Goal: Task Accomplishment & Management: Use online tool/utility

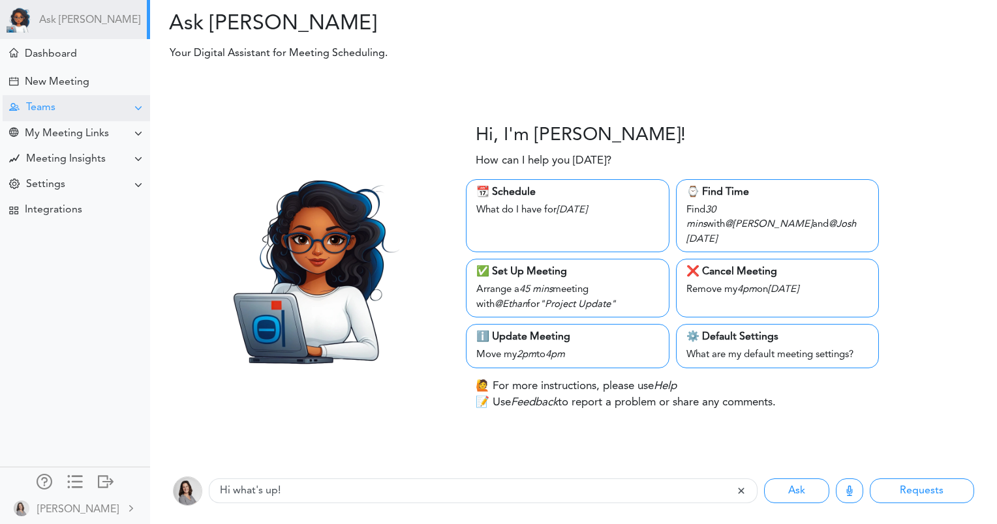
click at [65, 109] on div "Teams" at bounding box center [76, 107] width 147 height 25
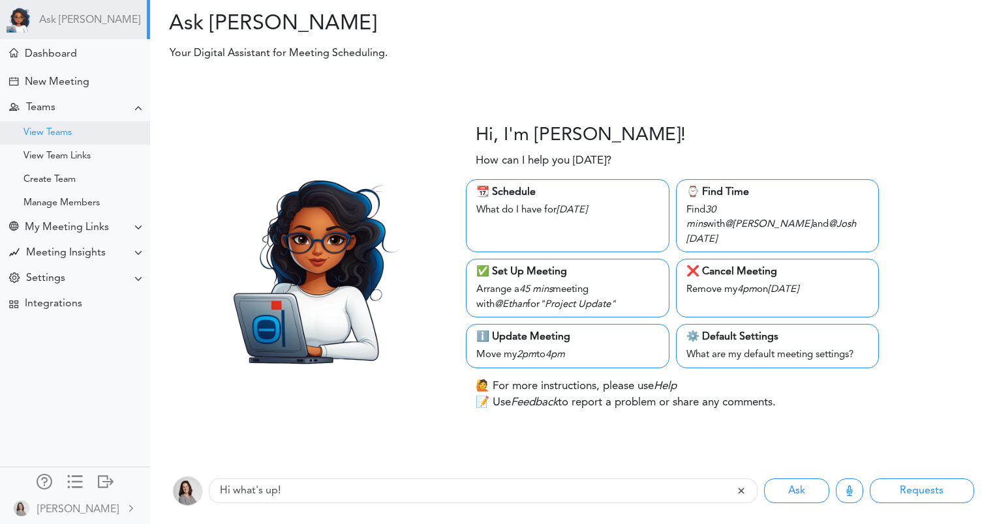
click at [60, 136] on div "View Teams" at bounding box center [47, 133] width 48 height 7
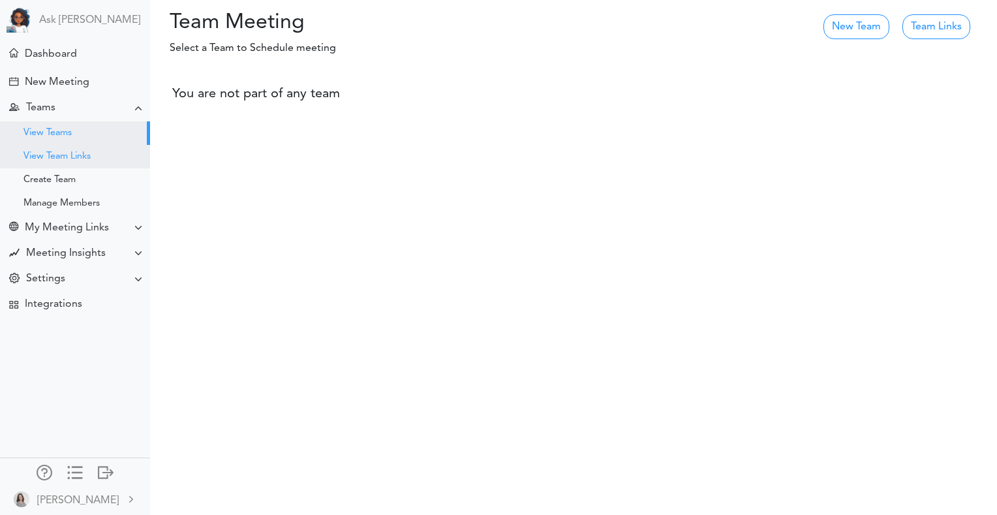
click at [21, 157] on div "View Team Links" at bounding box center [75, 156] width 150 height 23
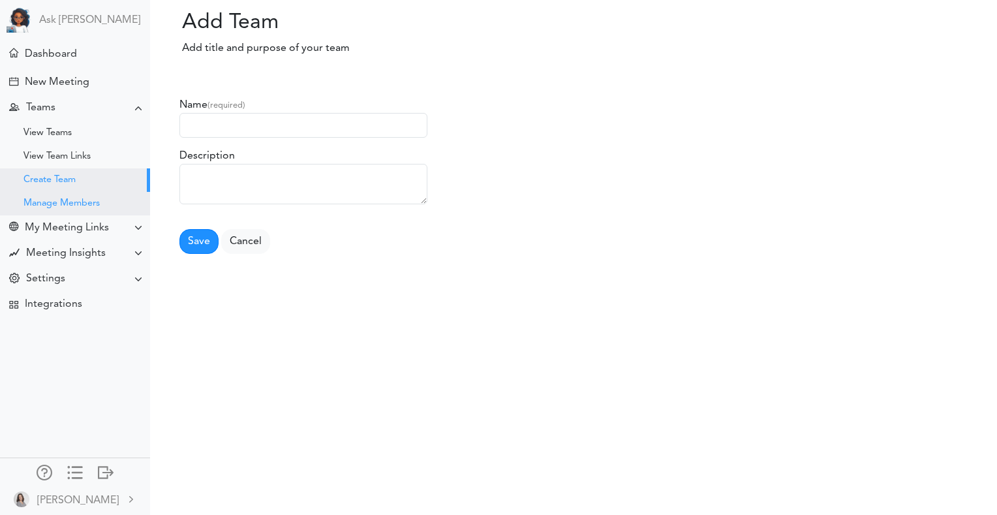
click at [44, 203] on div "Manage Members" at bounding box center [61, 203] width 76 height 7
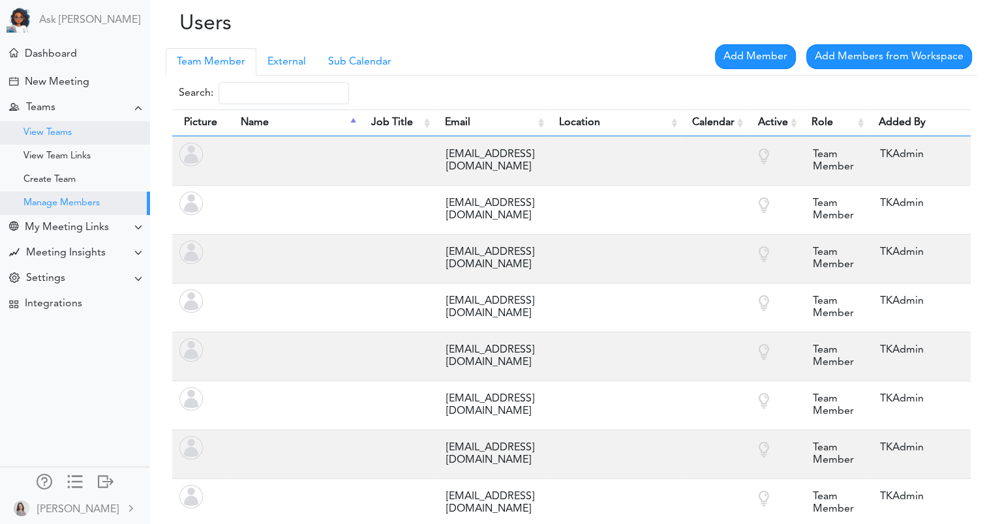
click at [52, 138] on div "View Teams" at bounding box center [75, 132] width 150 height 23
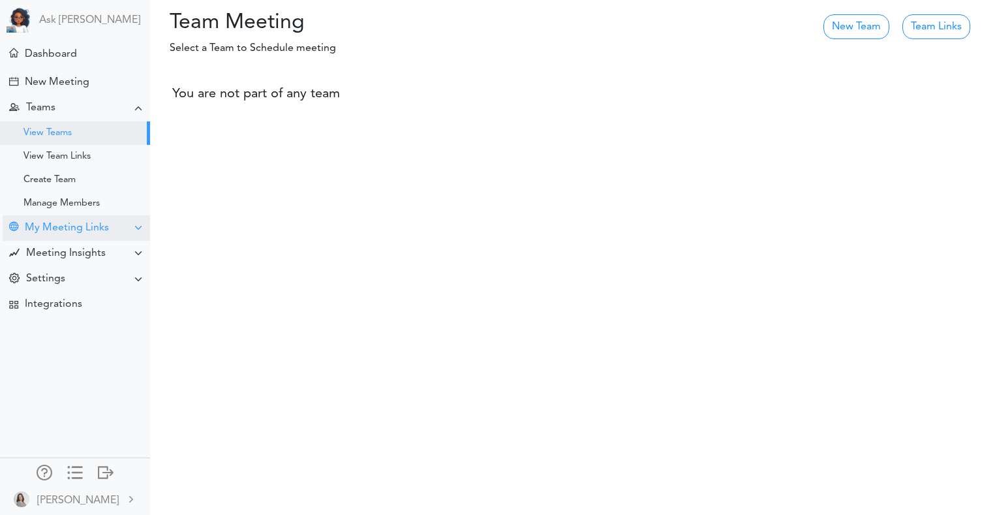
click at [66, 231] on div "My Meeting Links" at bounding box center [67, 228] width 84 height 12
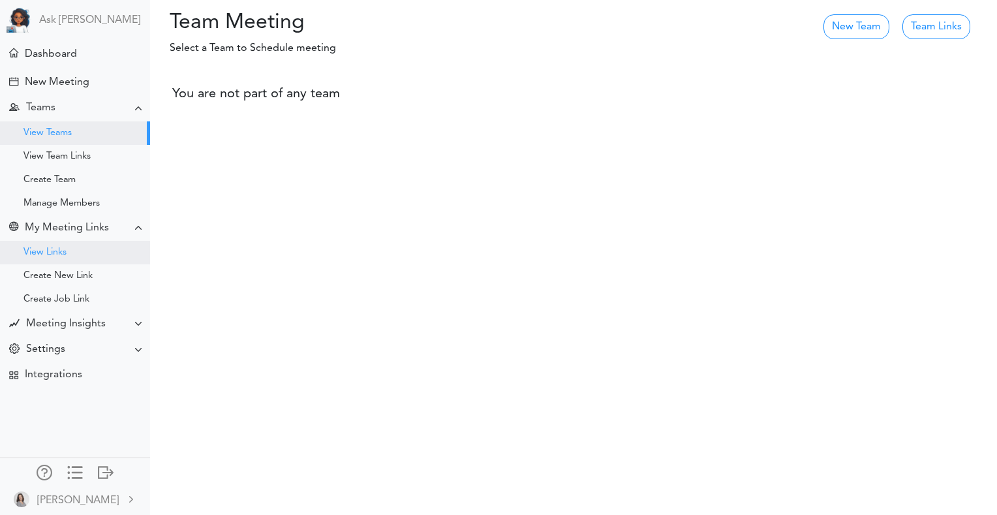
click at [59, 258] on div "View Links" at bounding box center [75, 252] width 150 height 23
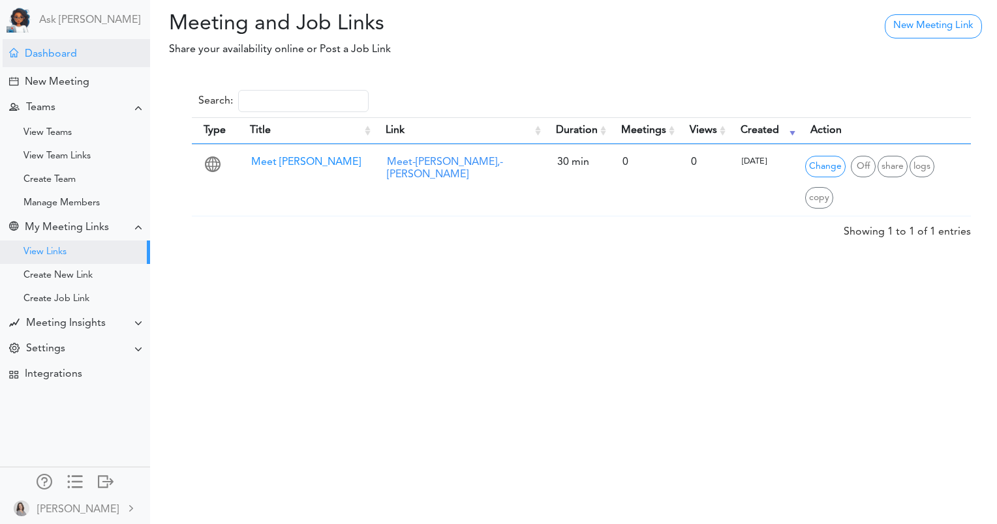
click at [60, 59] on div "Dashboard" at bounding box center [51, 54] width 52 height 12
click at [73, 58] on div "Dashboard" at bounding box center [51, 54] width 52 height 12
click at [36, 57] on div "Dashboard" at bounding box center [51, 54] width 52 height 12
click at [65, 30] on div "Ask [PERSON_NAME]" at bounding box center [75, 19] width 150 height 39
click at [18, 18] on img at bounding box center [20, 20] width 26 height 26
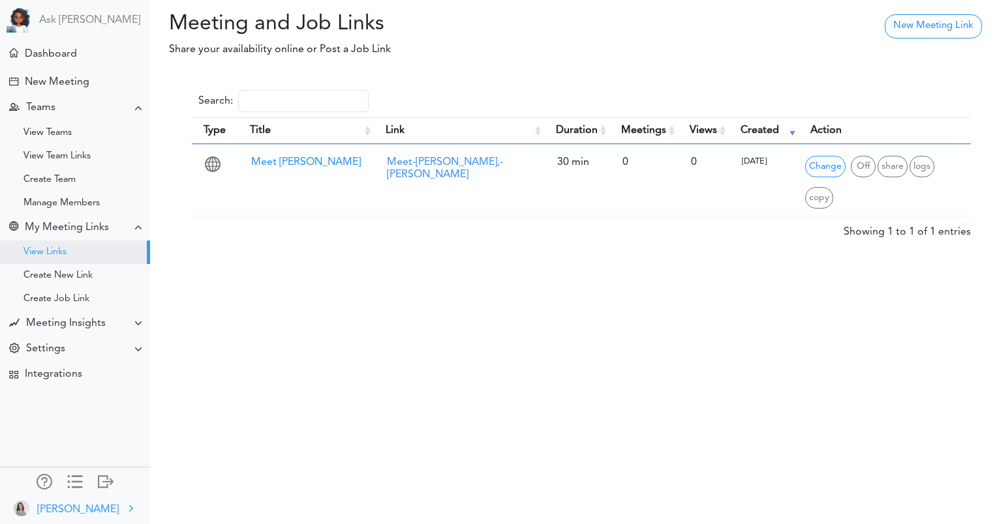
click at [61, 502] on div "[PERSON_NAME]" at bounding box center [78, 510] width 82 height 16
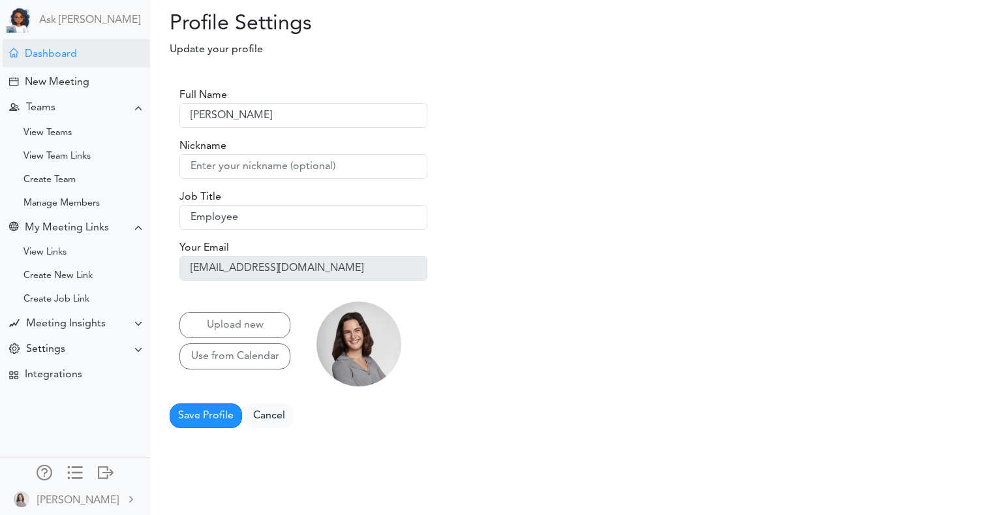
click at [25, 55] on div "Dashboard" at bounding box center [51, 54] width 52 height 12
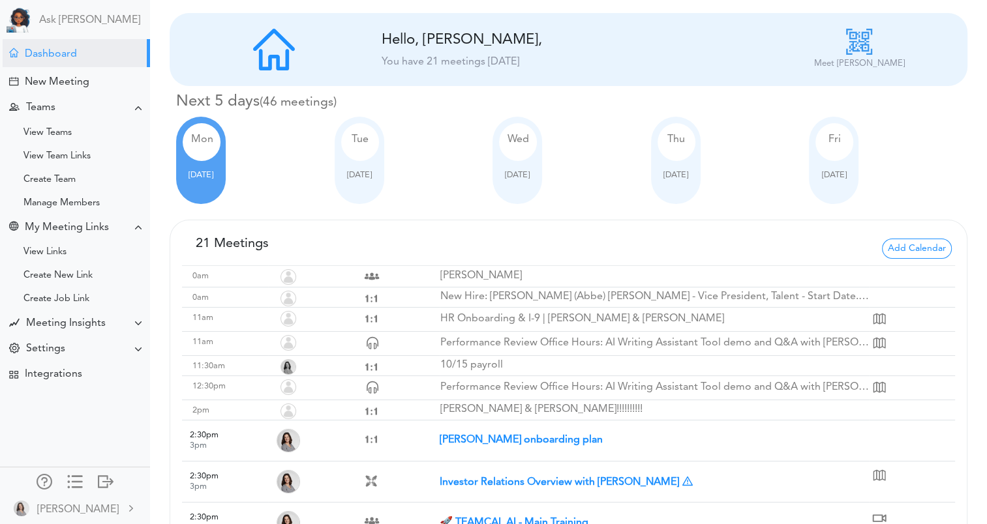
click at [368, 157] on div "Tue" at bounding box center [360, 142] width 38 height 38
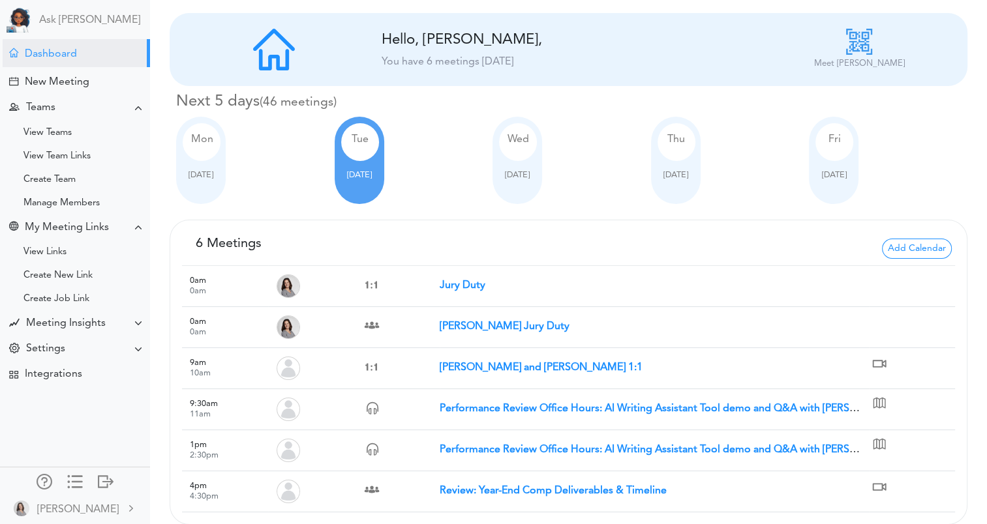
scroll to position [16, 0]
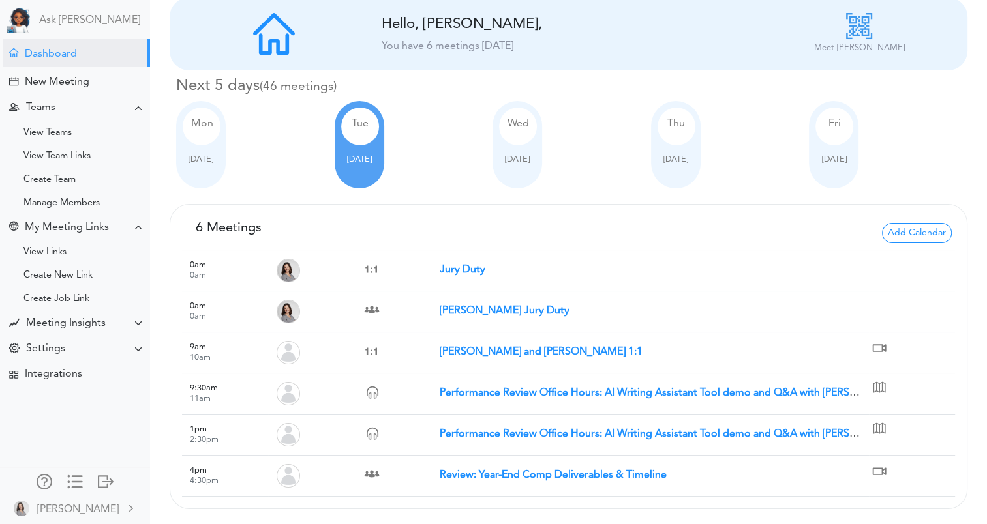
click at [196, 132] on div "Mon" at bounding box center [202, 127] width 38 height 38
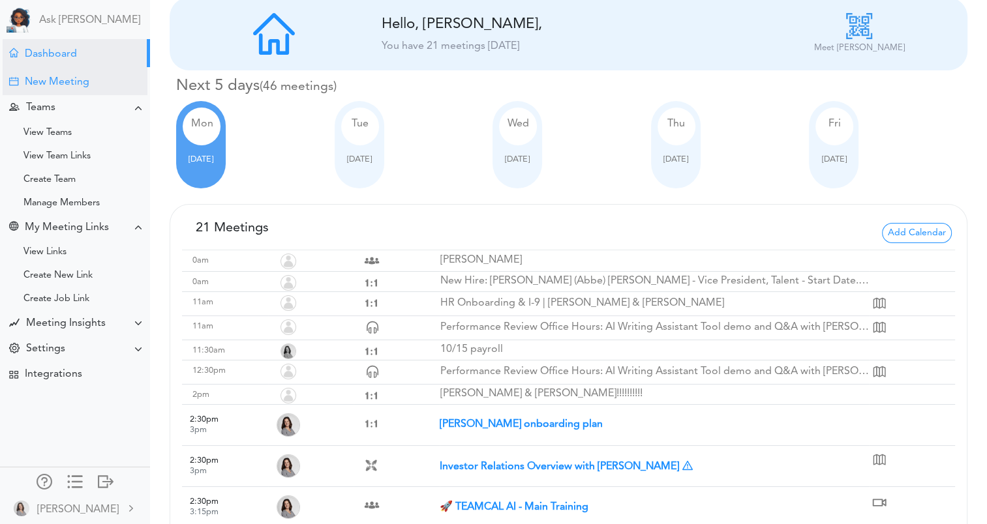
click at [31, 72] on div "New Meeting" at bounding box center [75, 81] width 145 height 28
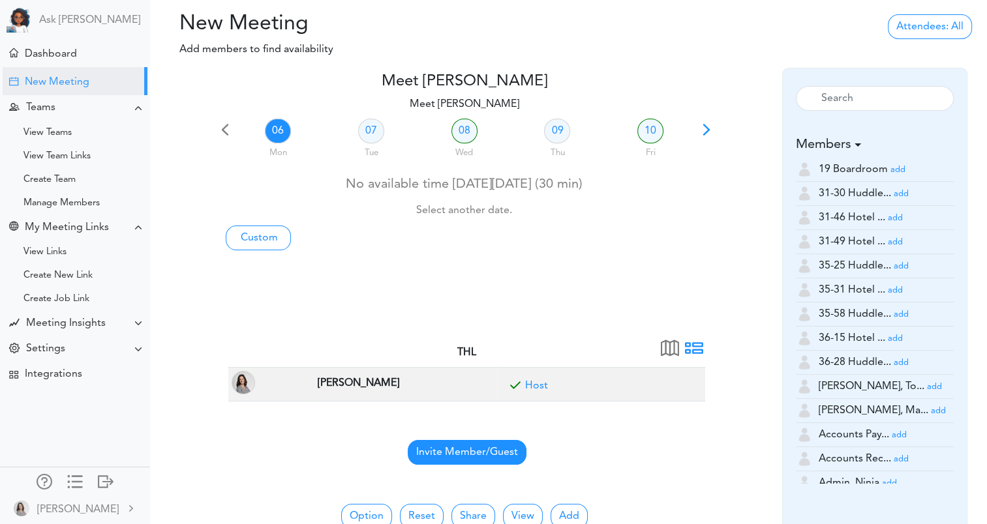
click at [451, 454] on span "Invite Member/Guest" at bounding box center [467, 452] width 119 height 25
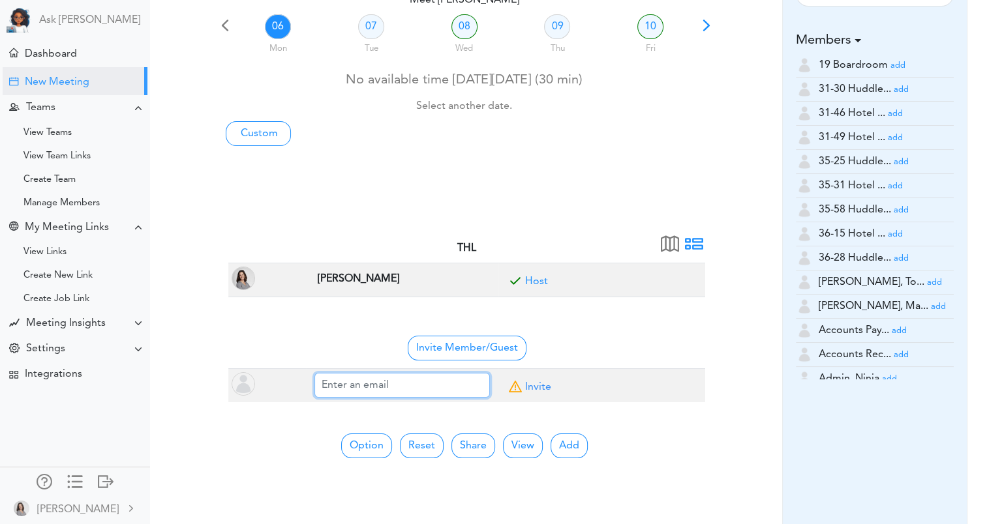
scroll to position [106, 0]
click at [386, 411] on div "team->name team->description at client_name Meet [PERSON_NAME] 06" at bounding box center [464, 312] width 596 height 690
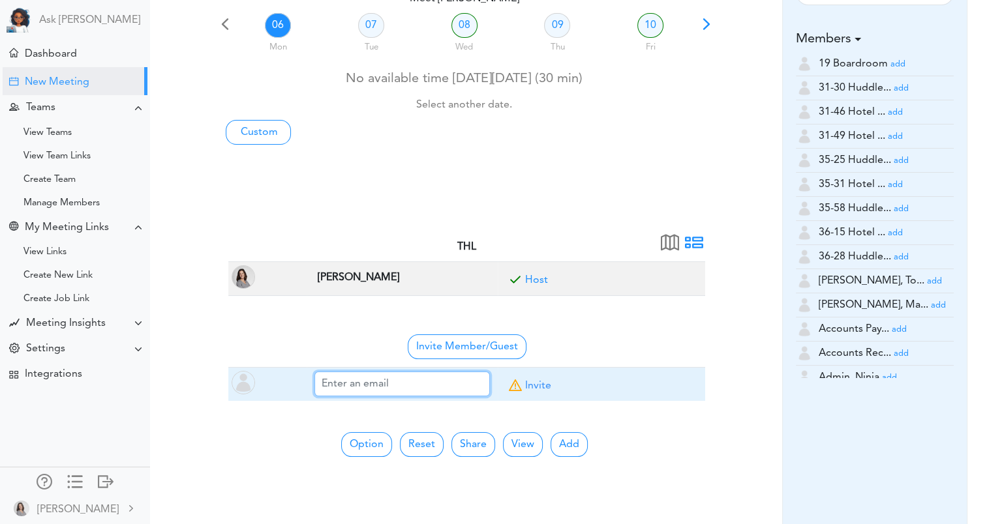
click at [348, 388] on input "text" at bounding box center [401, 384] width 175 height 25
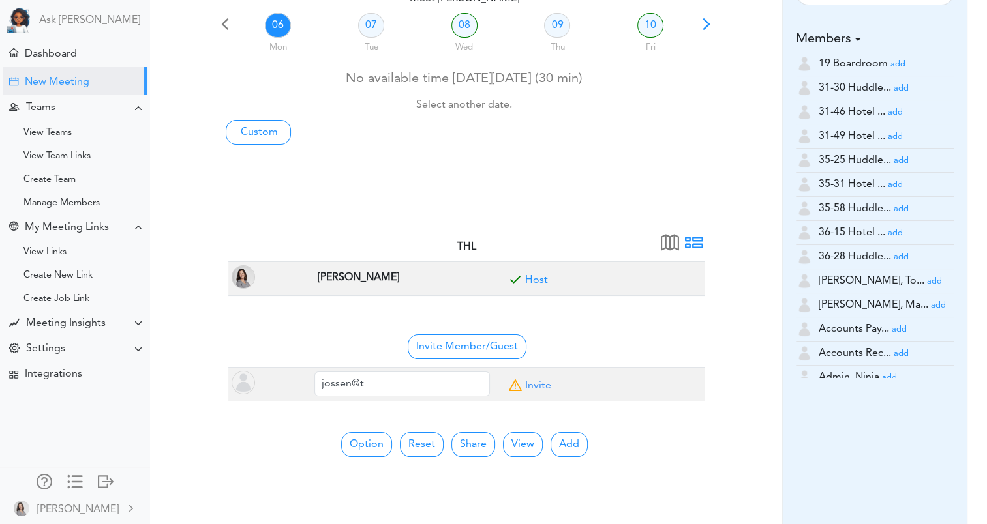
click at [576, 149] on div "06 Mon 07 Tue 08 Wed 09 Thu 10 Fri No available time [DATE][DATE] (30 min) Sele…" at bounding box center [464, 125] width 496 height 230
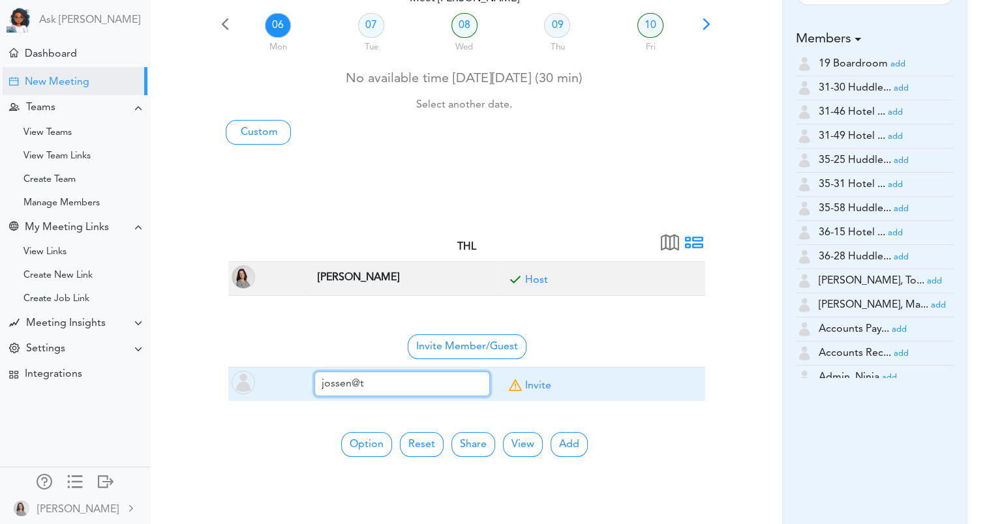
click at [408, 378] on input "jossen@t" at bounding box center [401, 384] width 175 height 25
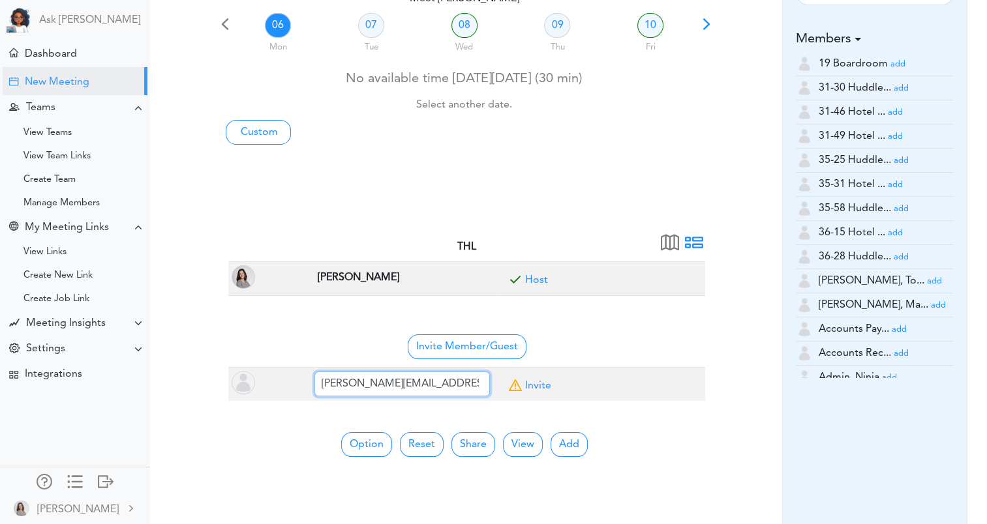
type input "[PERSON_NAME][EMAIL_ADDRESS][DOMAIN_NAME]"
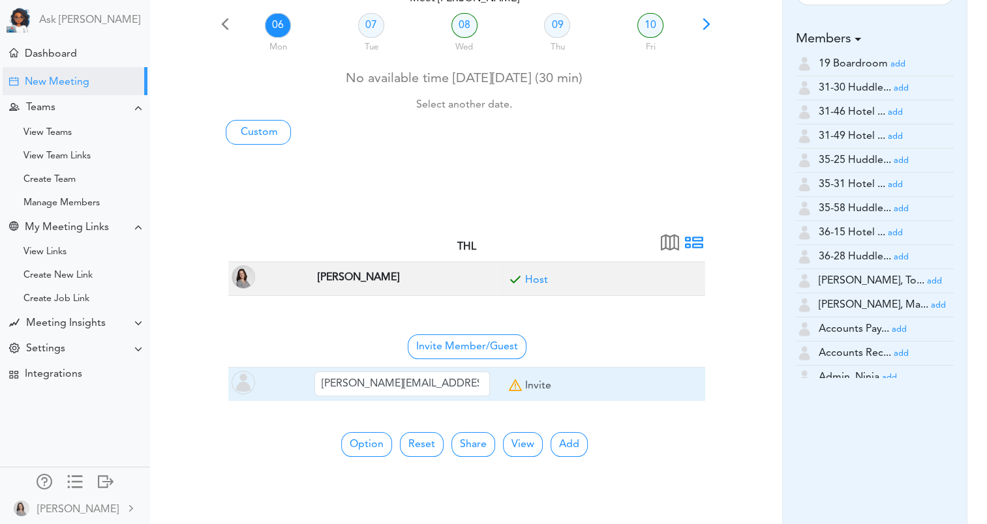
click at [538, 384] on link "Invite" at bounding box center [538, 386] width 26 height 10
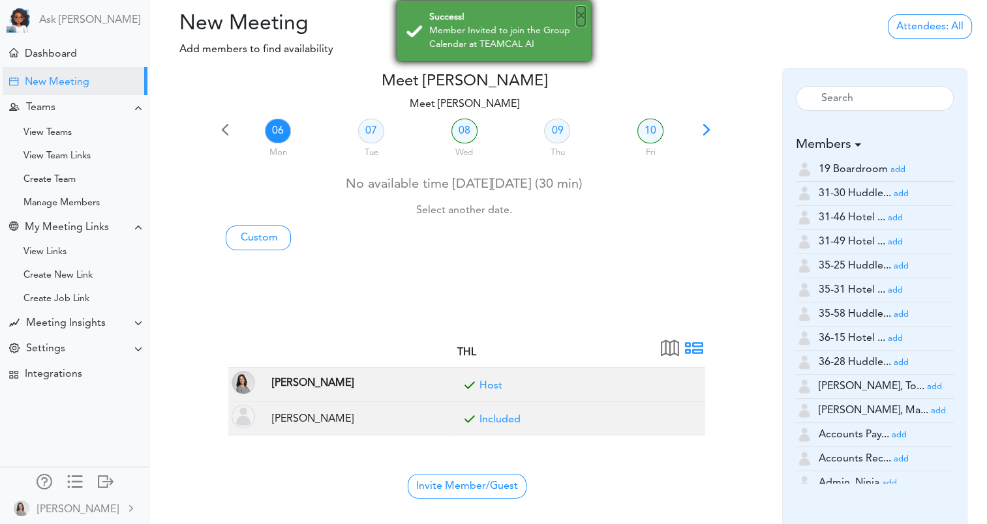
click at [583, 16] on button "×" at bounding box center [581, 17] width 8 height 20
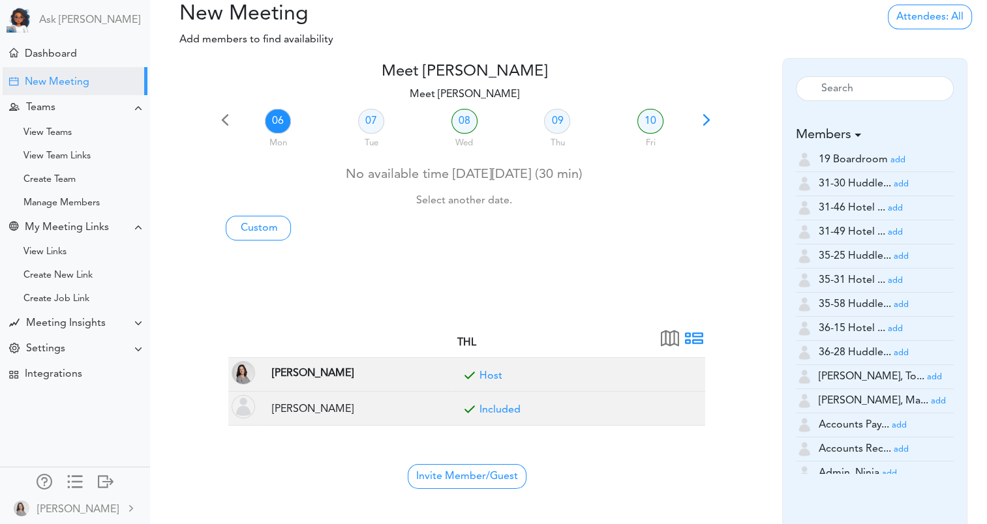
scroll to position [9, 0]
click at [168, 150] on div at bounding box center [191, 178] width 50 height 230
